Goal: Find specific page/section: Find specific page/section

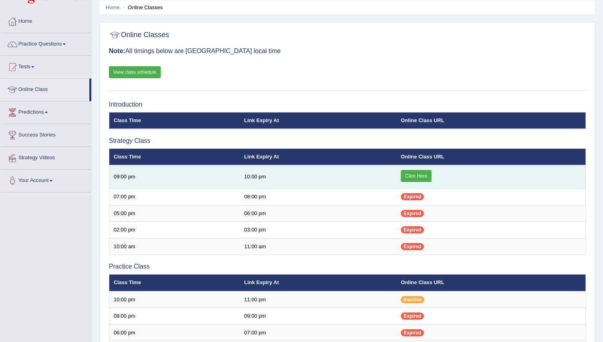
click at [419, 175] on link "Click Here" at bounding box center [416, 176] width 31 height 12
